Goal: Information Seeking & Learning: Learn about a topic

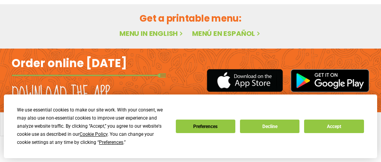
scroll to position [465, 0]
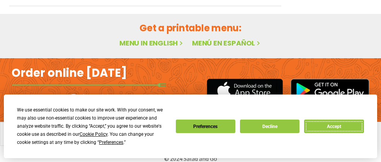
click at [341, 126] on button "Accept" at bounding box center [333, 127] width 59 height 14
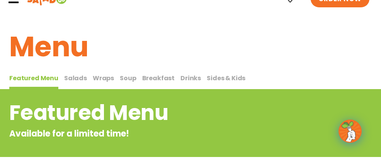
scroll to position [0, 0]
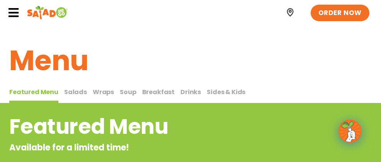
click at [73, 90] on span "Salads" at bounding box center [75, 92] width 23 height 9
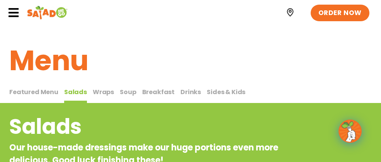
click at [104, 91] on span "Wraps" at bounding box center [103, 92] width 21 height 9
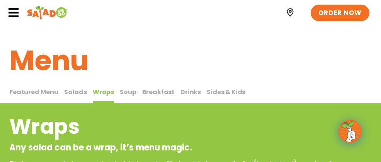
click at [125, 91] on span "Soup" at bounding box center [128, 92] width 16 height 9
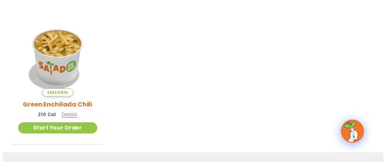
scroll to position [232, 0]
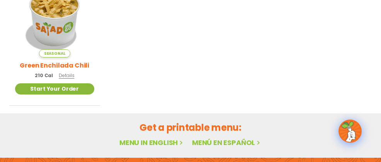
click at [57, 90] on link "Start Your Order" at bounding box center [54, 88] width 79 height 11
click at [61, 76] on span "Details" at bounding box center [66, 75] width 15 height 7
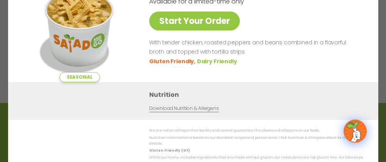
click at [341, 66] on ul "Gluten Friendly Dairy Friendly" at bounding box center [254, 61] width 211 height 9
click at [324, 51] on p "With tender chicken, roasted peppers and beans combined in a flavorful broth an…" at bounding box center [254, 47] width 211 height 19
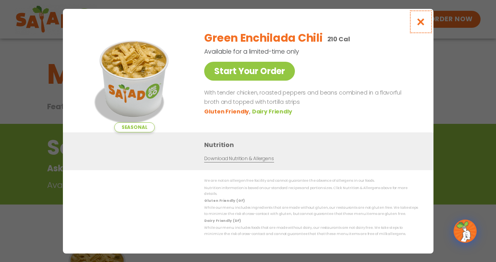
click at [380, 26] on icon "Close modal" at bounding box center [421, 22] width 10 height 8
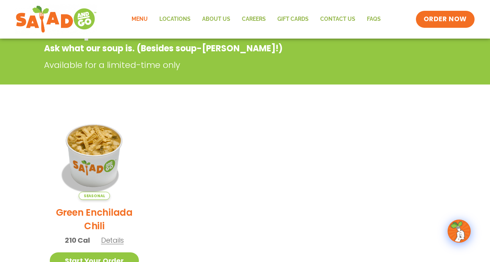
scroll to position [124, 0]
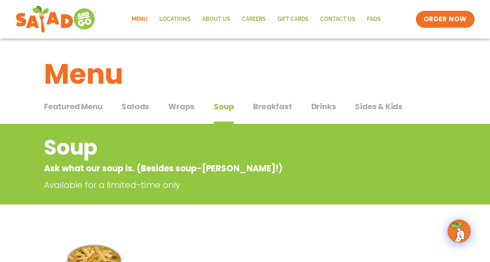
click at [379, 104] on span "Sides & Kids" at bounding box center [378, 107] width 47 height 12
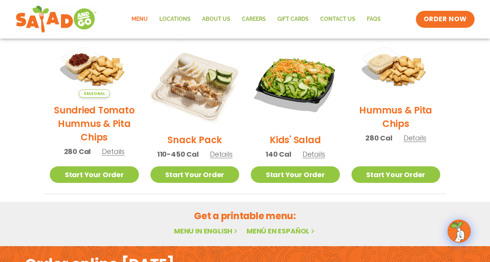
scroll to position [193, 0]
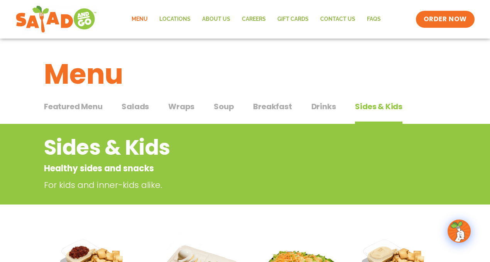
click at [95, 109] on span "Featured Menu" at bounding box center [73, 107] width 58 height 12
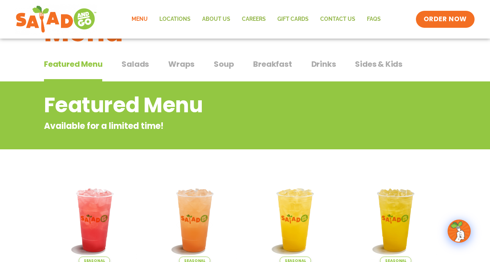
scroll to position [39, 0]
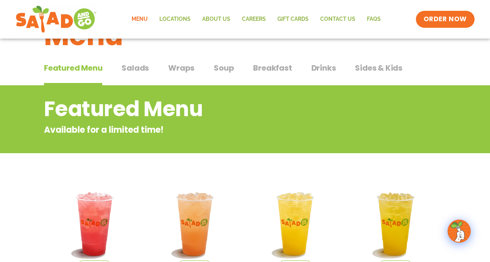
click at [139, 66] on span "Salads" at bounding box center [135, 68] width 27 height 12
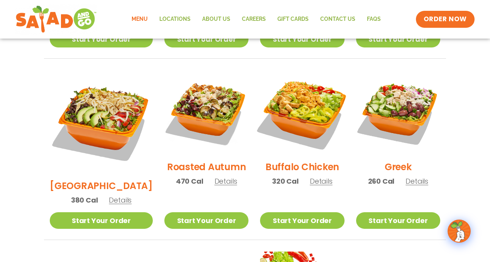
scroll to position [463, 0]
